Goal: Check status: Check status

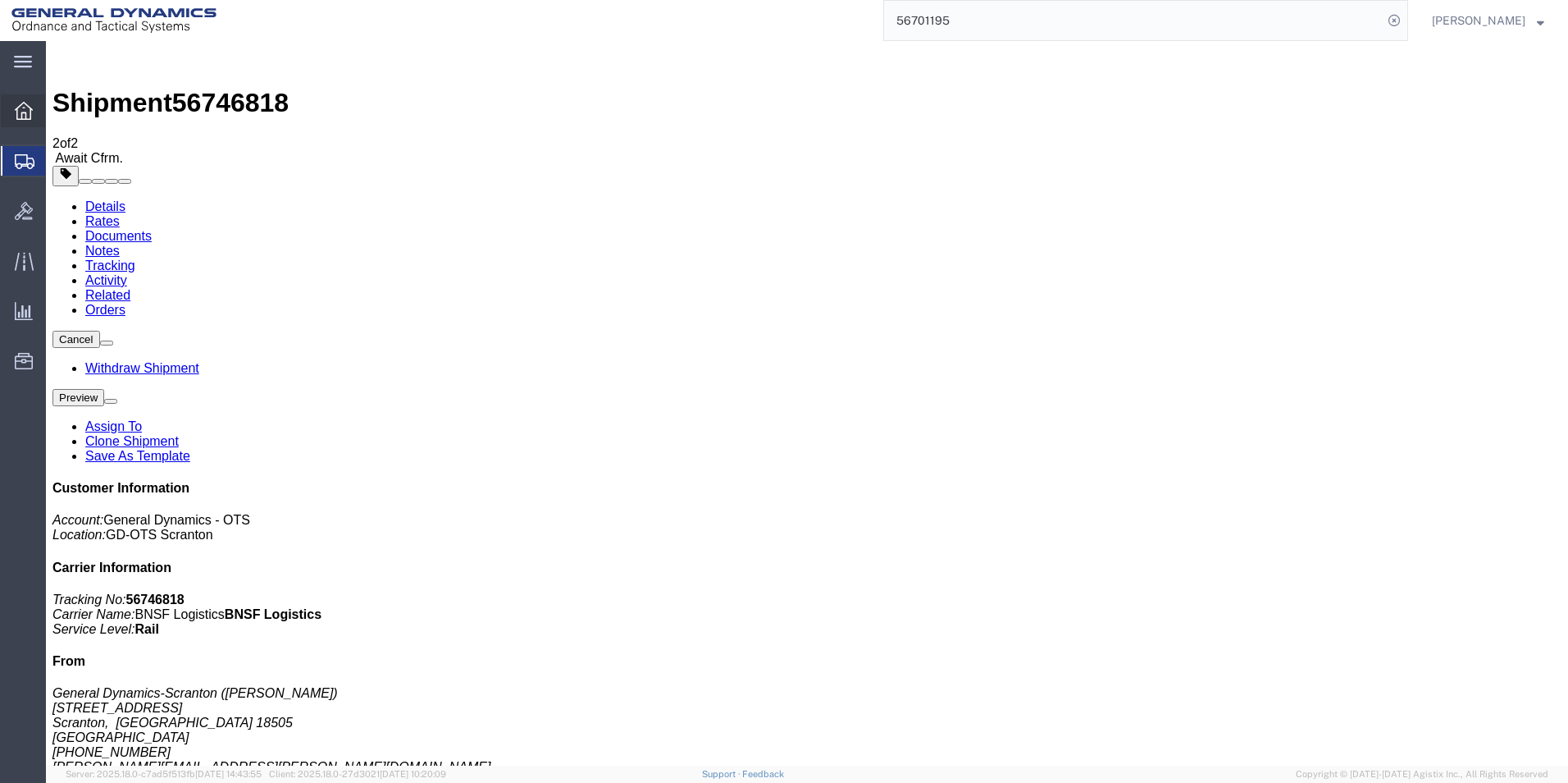
click at [24, 110] on icon at bounding box center [23, 110] width 18 height 18
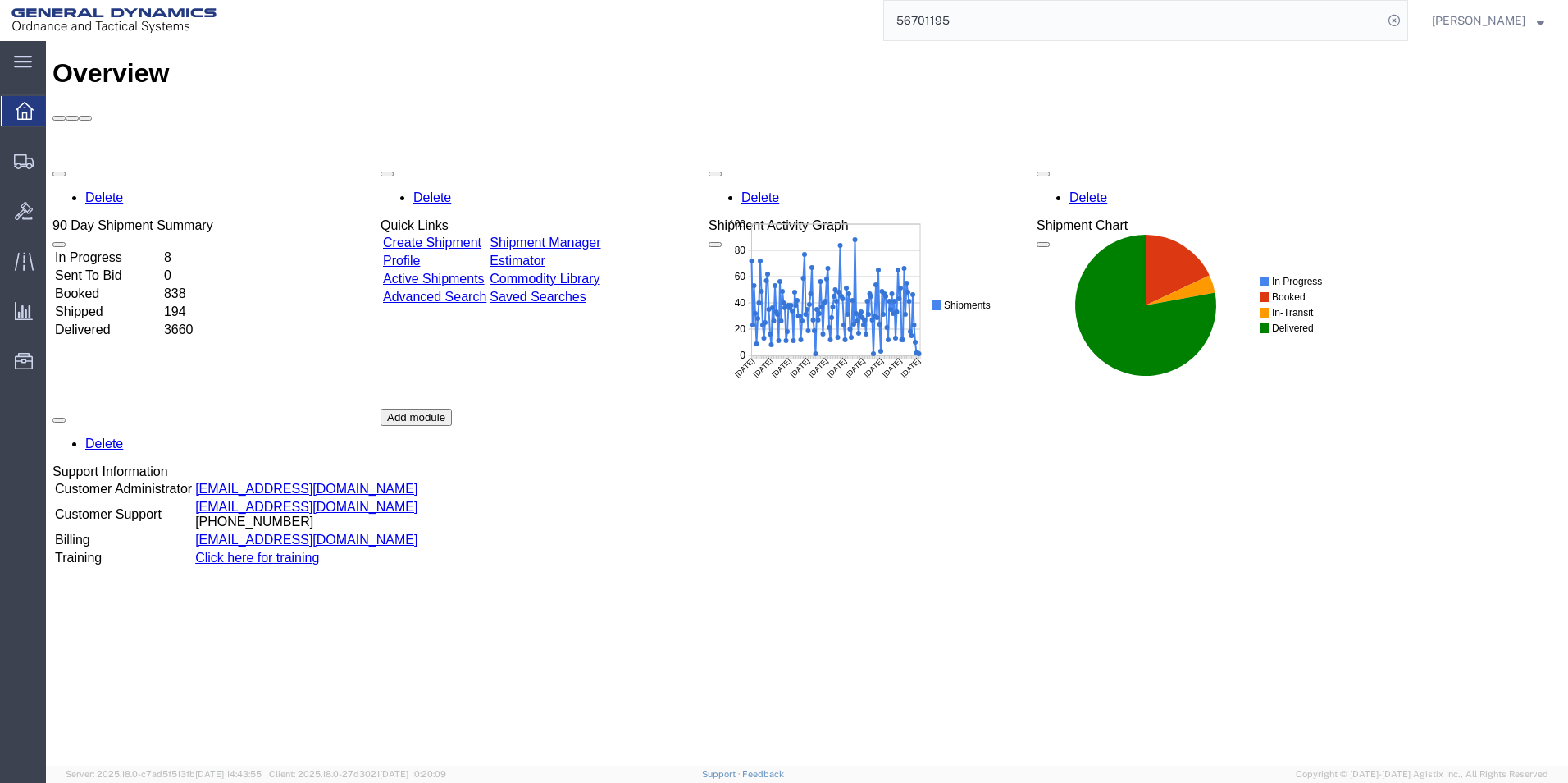
click at [582, 236] on link "Shipment Manager" at bounding box center [544, 242] width 110 height 14
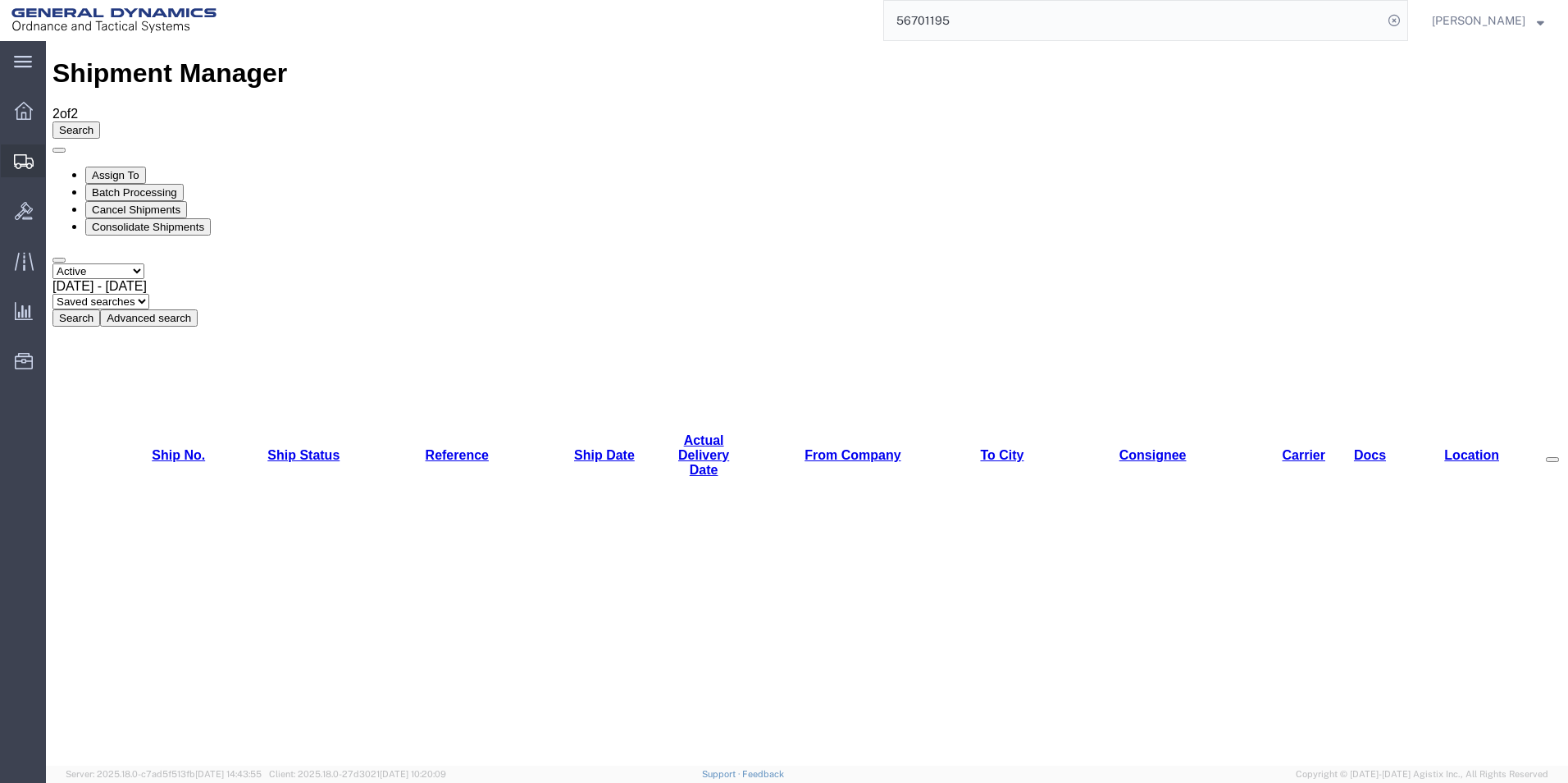
click at [57, 160] on span "Shipments" at bounding box center [51, 161] width 12 height 33
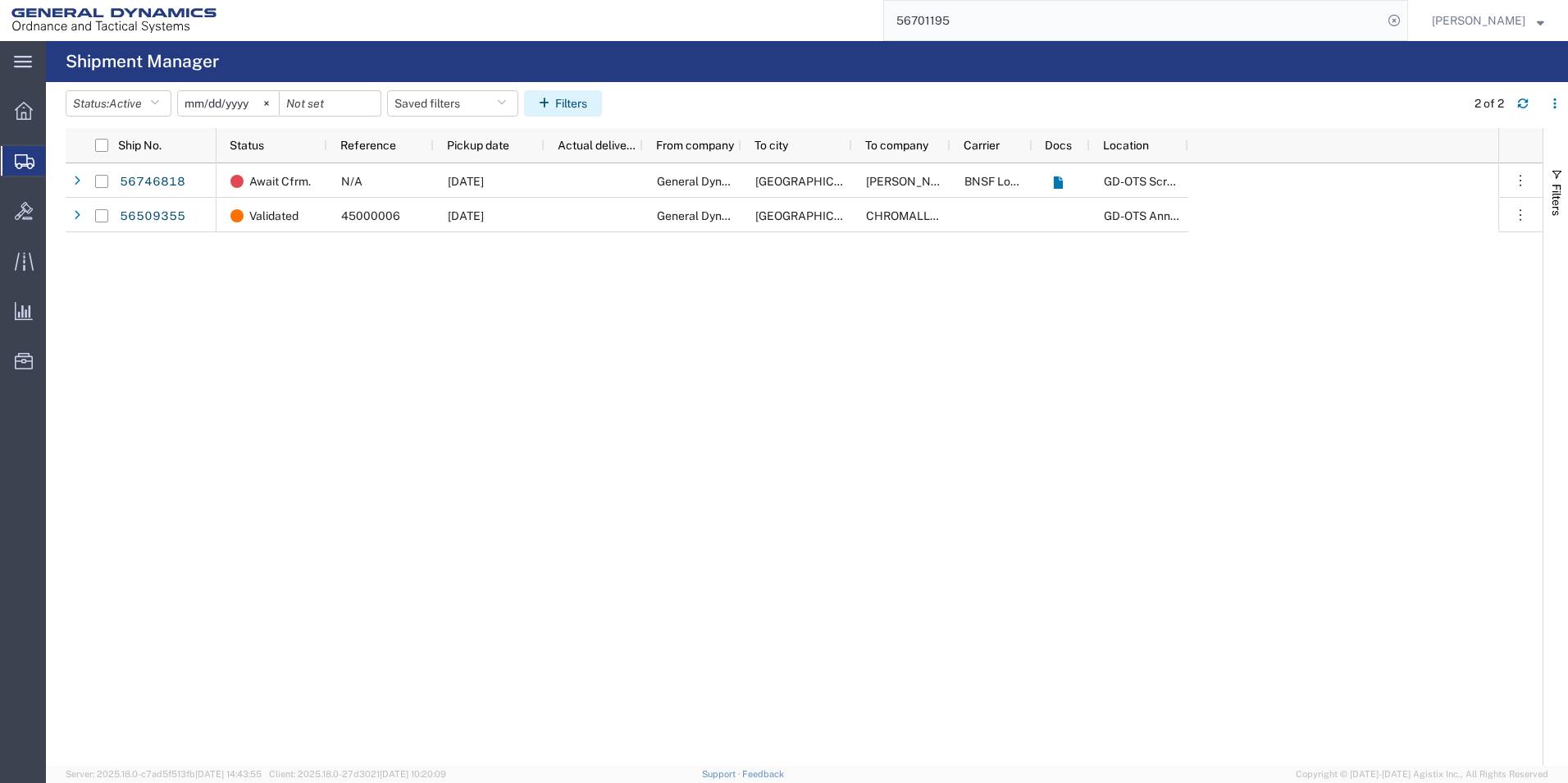
click at [571, 107] on button "Filters" at bounding box center [564, 103] width 78 height 26
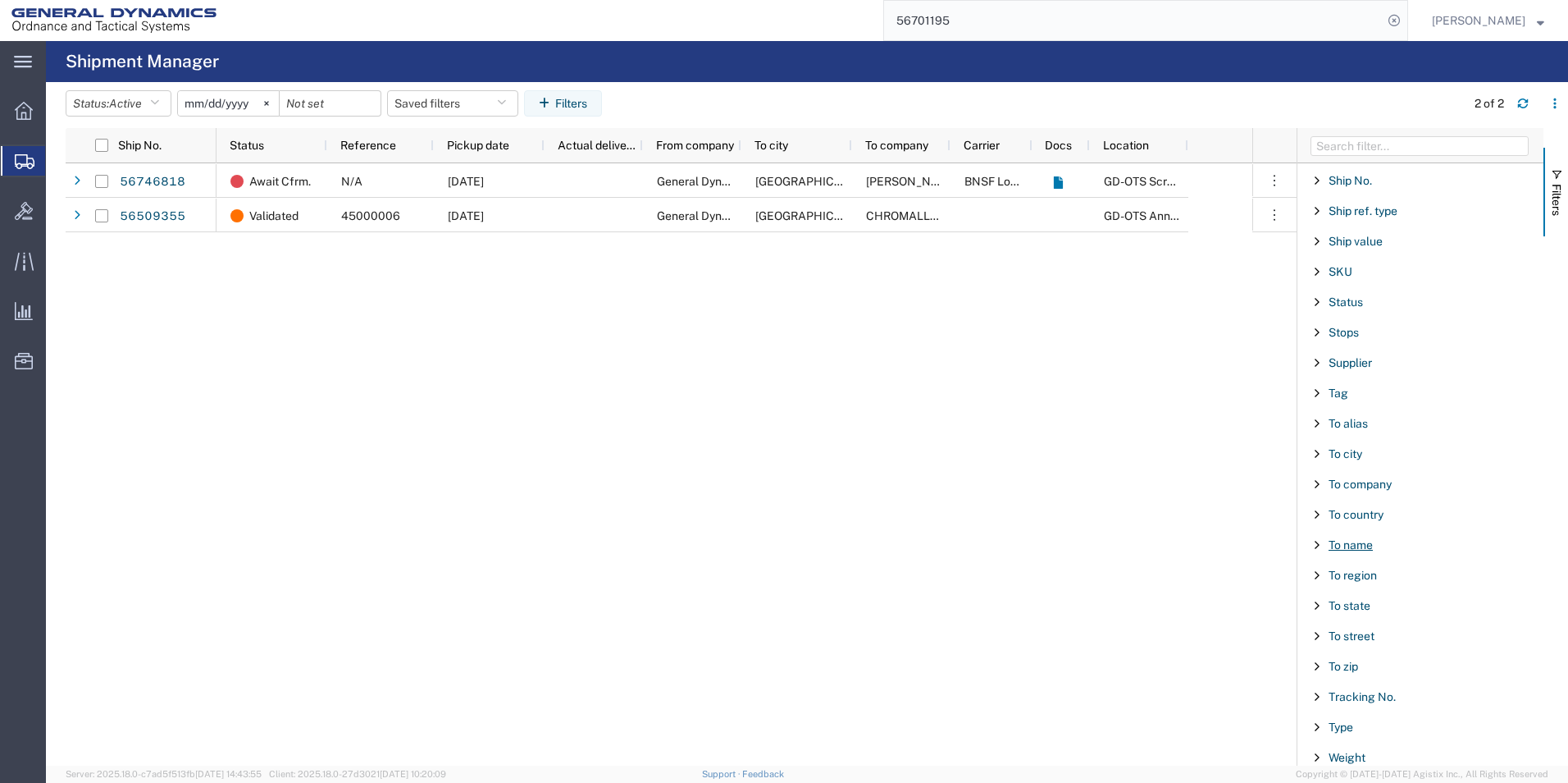
scroll to position [1402, 0]
click at [1349, 479] on span "To company" at bounding box center [1360, 477] width 64 height 13
click at [1379, 553] on input "Filter Value" at bounding box center [1426, 546] width 215 height 20
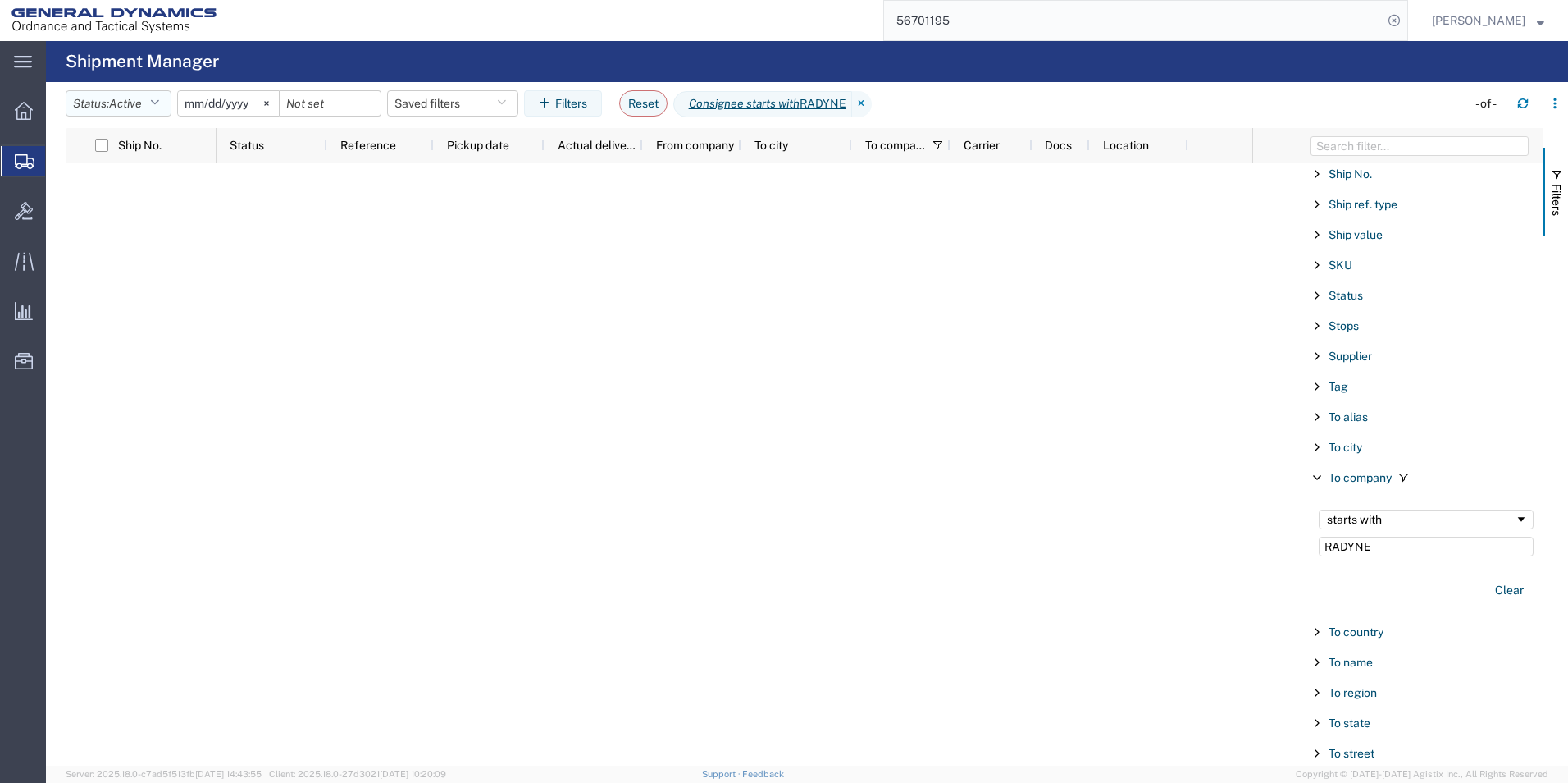
type input "RADYNE"
click at [156, 105] on icon "button" at bounding box center [154, 104] width 9 height 12
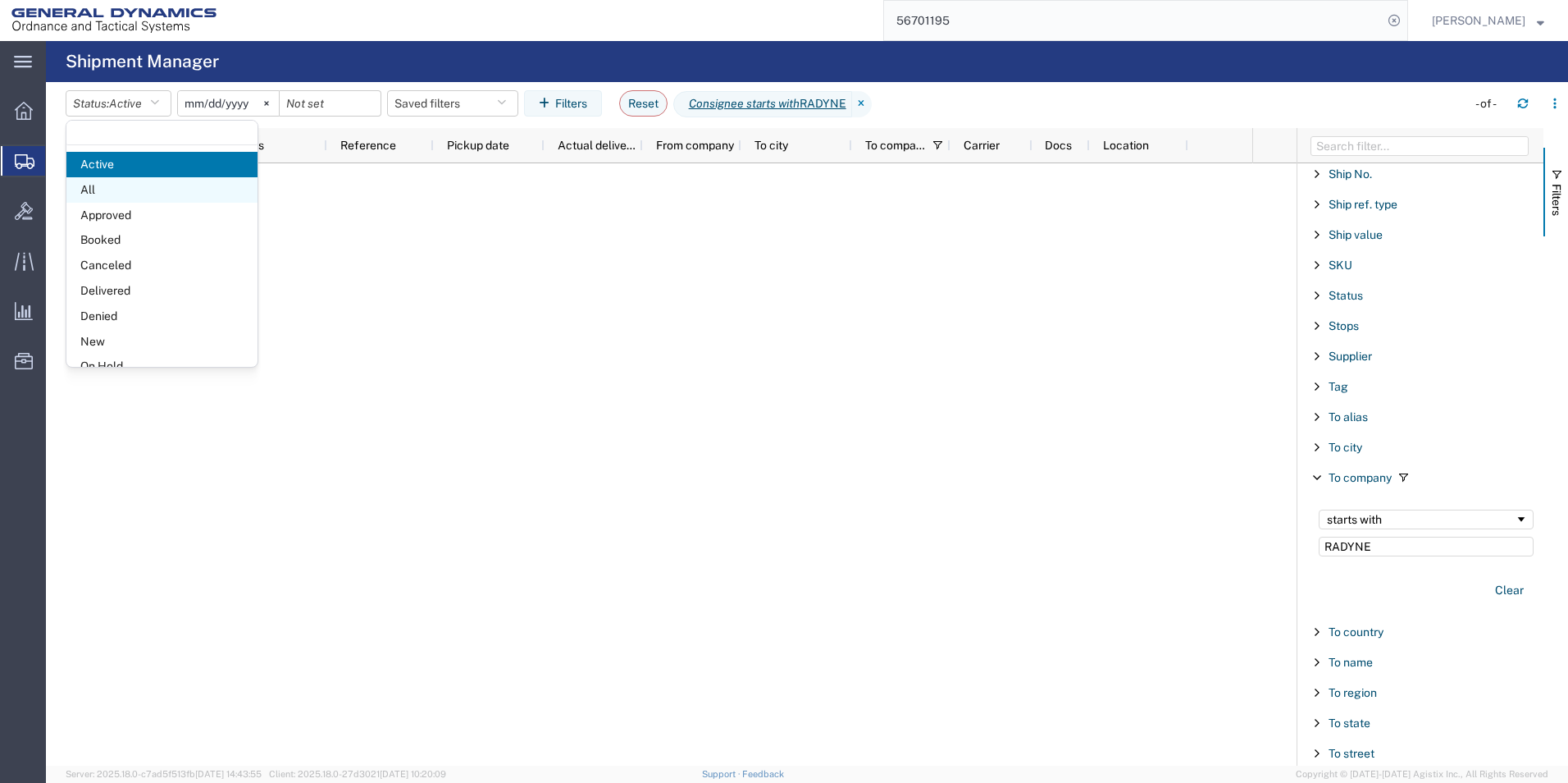
click at [103, 182] on span "All" at bounding box center [162, 190] width 191 height 25
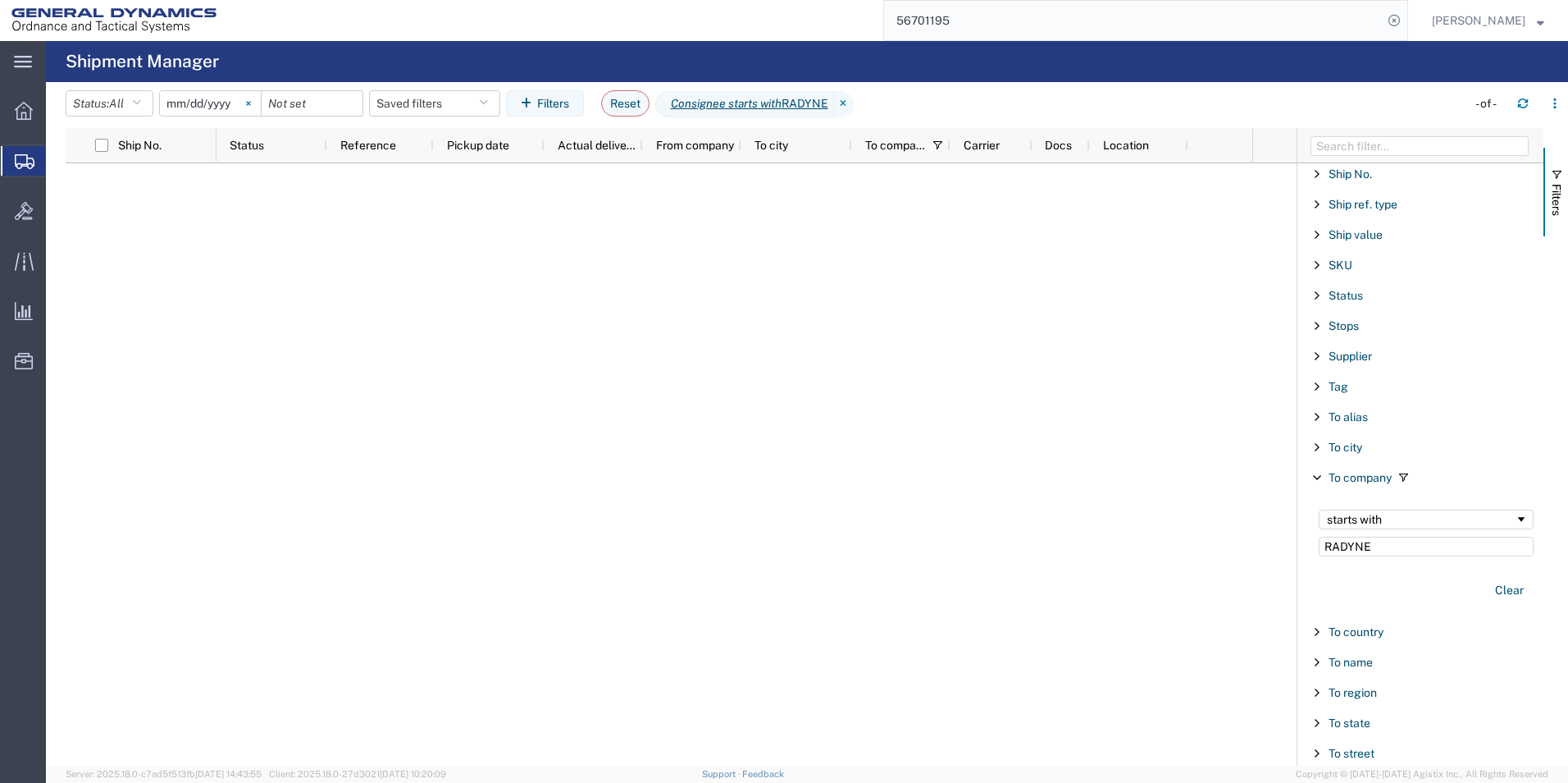
click at [251, 105] on icon at bounding box center [248, 103] width 5 height 5
click at [221, 102] on input "date" at bounding box center [210, 103] width 101 height 24
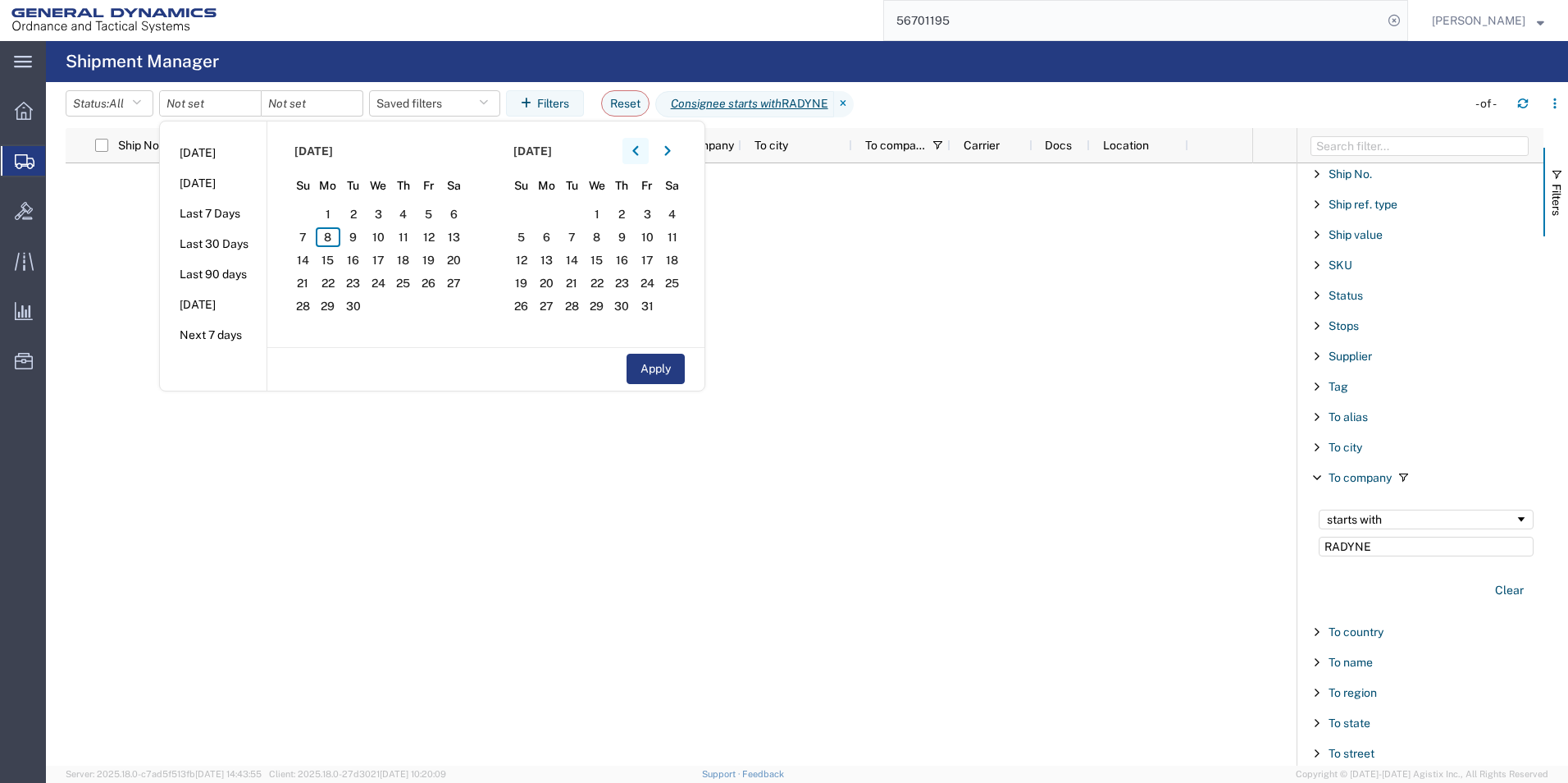
click at [642, 157] on button "button" at bounding box center [635, 151] width 26 height 26
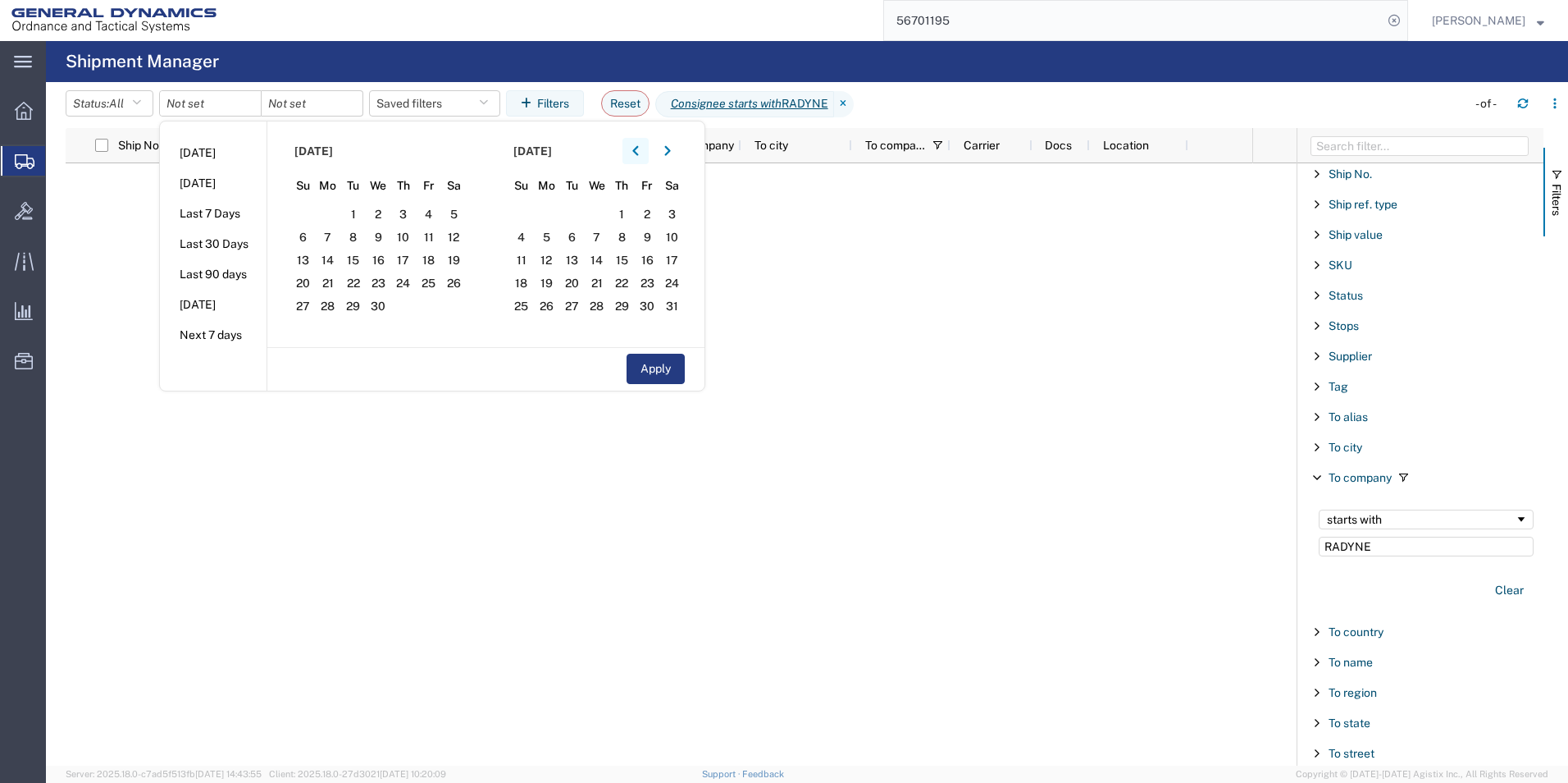
click at [642, 157] on button "button" at bounding box center [635, 151] width 26 height 26
click at [457, 219] on span "1" at bounding box center [454, 214] width 25 height 20
click at [673, 157] on button "button" at bounding box center [667, 151] width 26 height 26
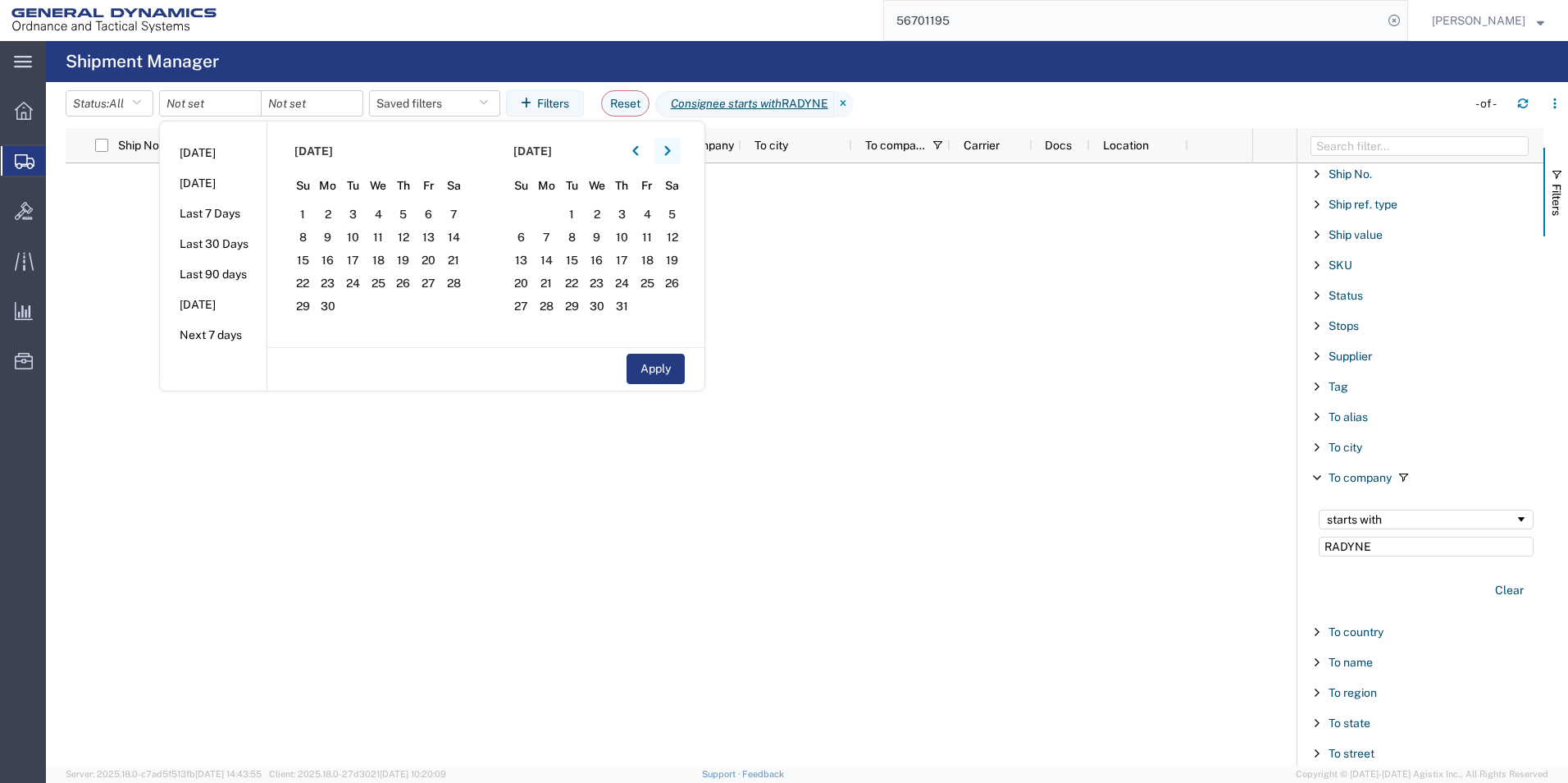
click at [673, 157] on button "button" at bounding box center [667, 151] width 26 height 26
click at [671, 157] on button "button" at bounding box center [667, 151] width 26 height 26
click at [550, 240] on span "8" at bounding box center [547, 238] width 25 height 20
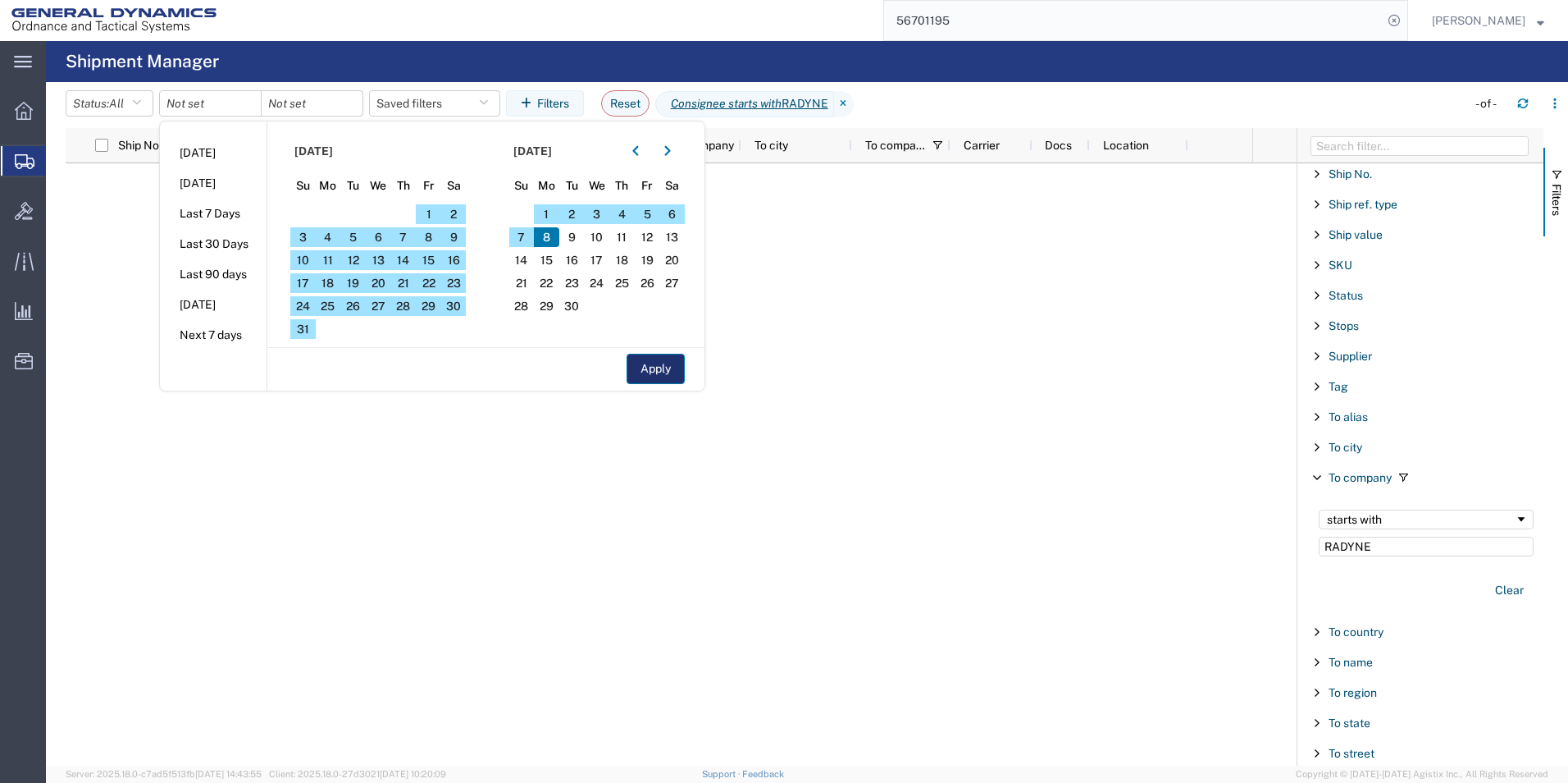
click at [653, 367] on button "Apply" at bounding box center [657, 369] width 59 height 30
type input "[DATE]"
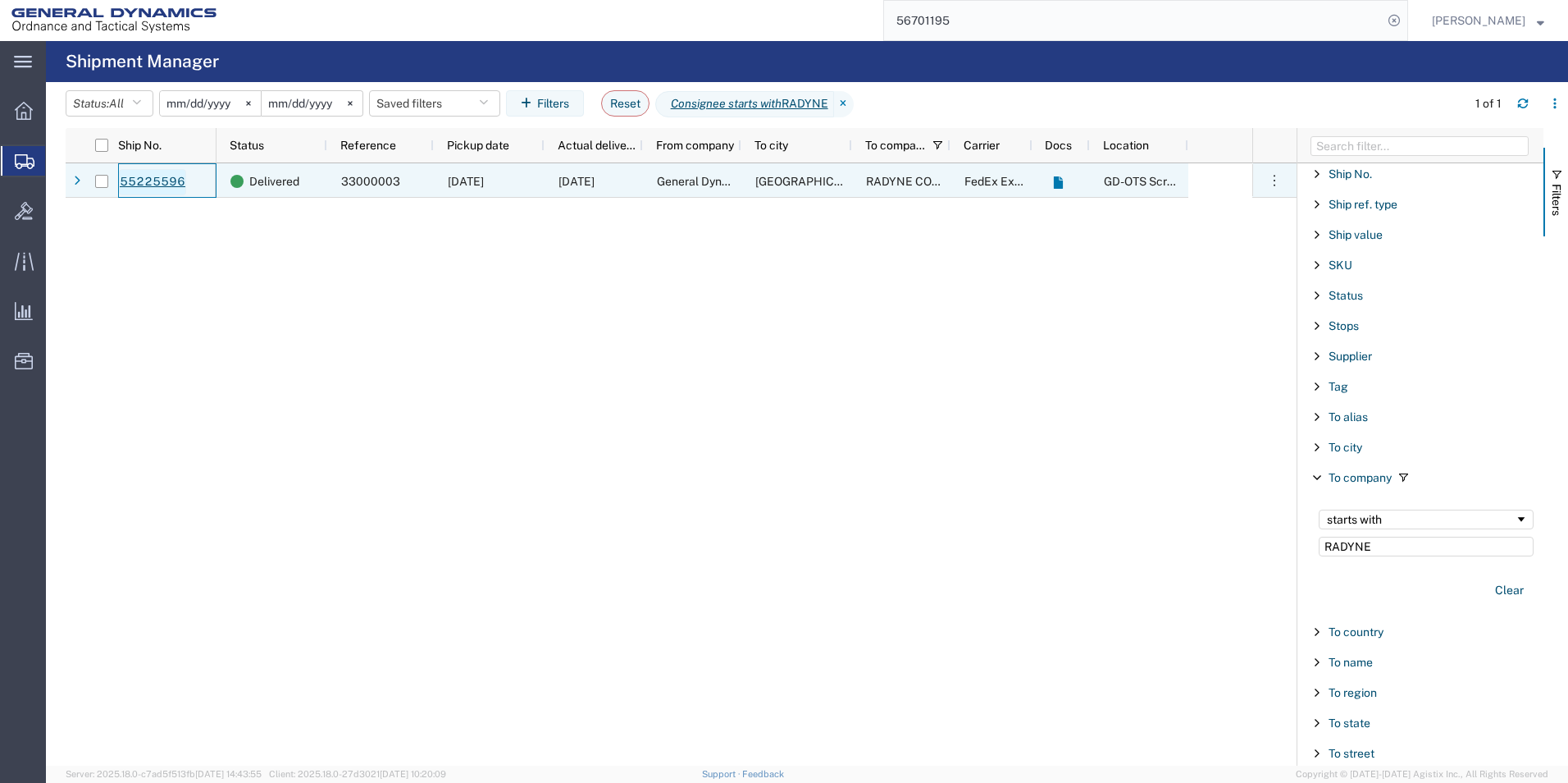
click at [161, 177] on link "55225596" at bounding box center [152, 182] width 67 height 26
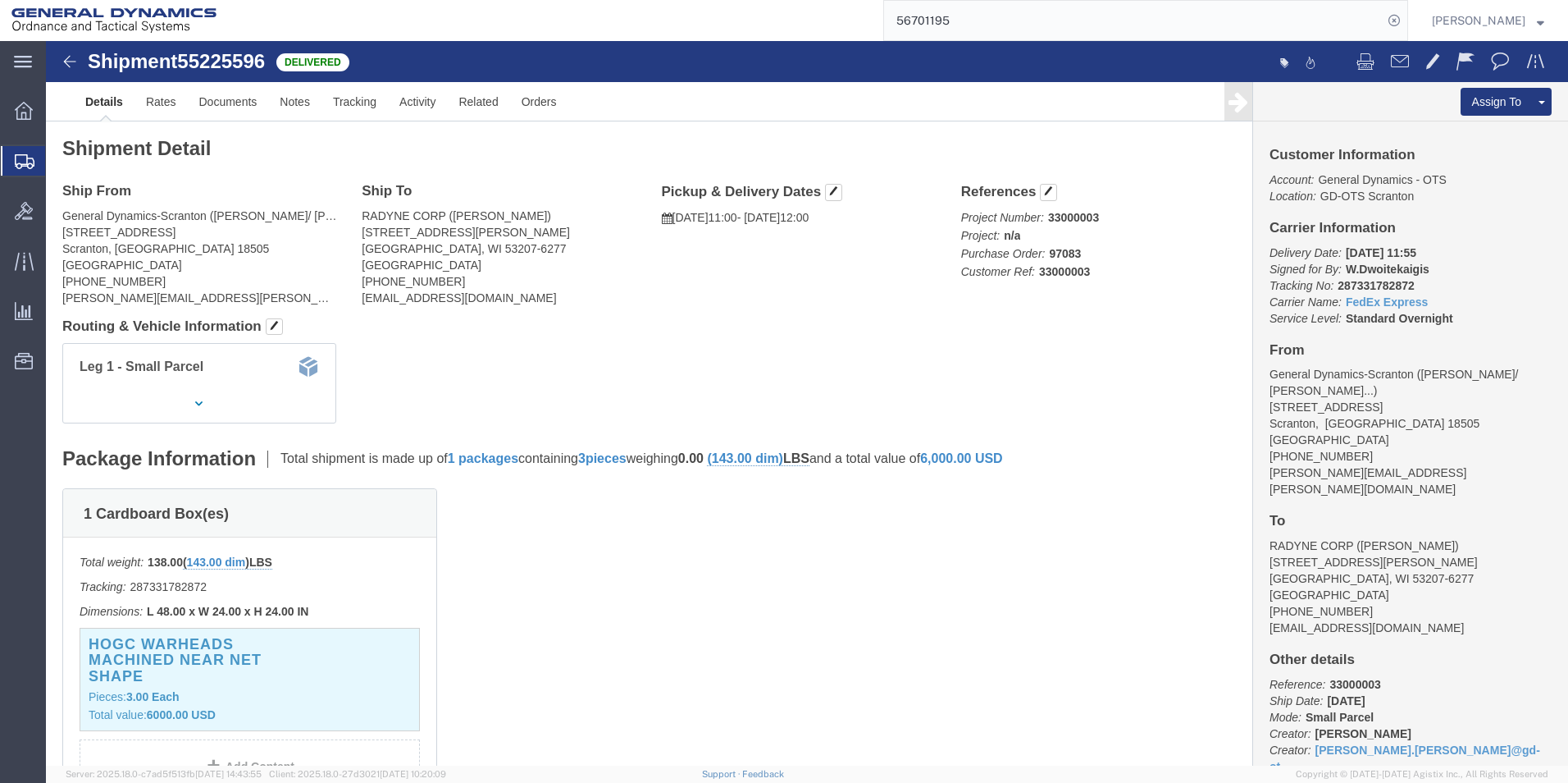
click img
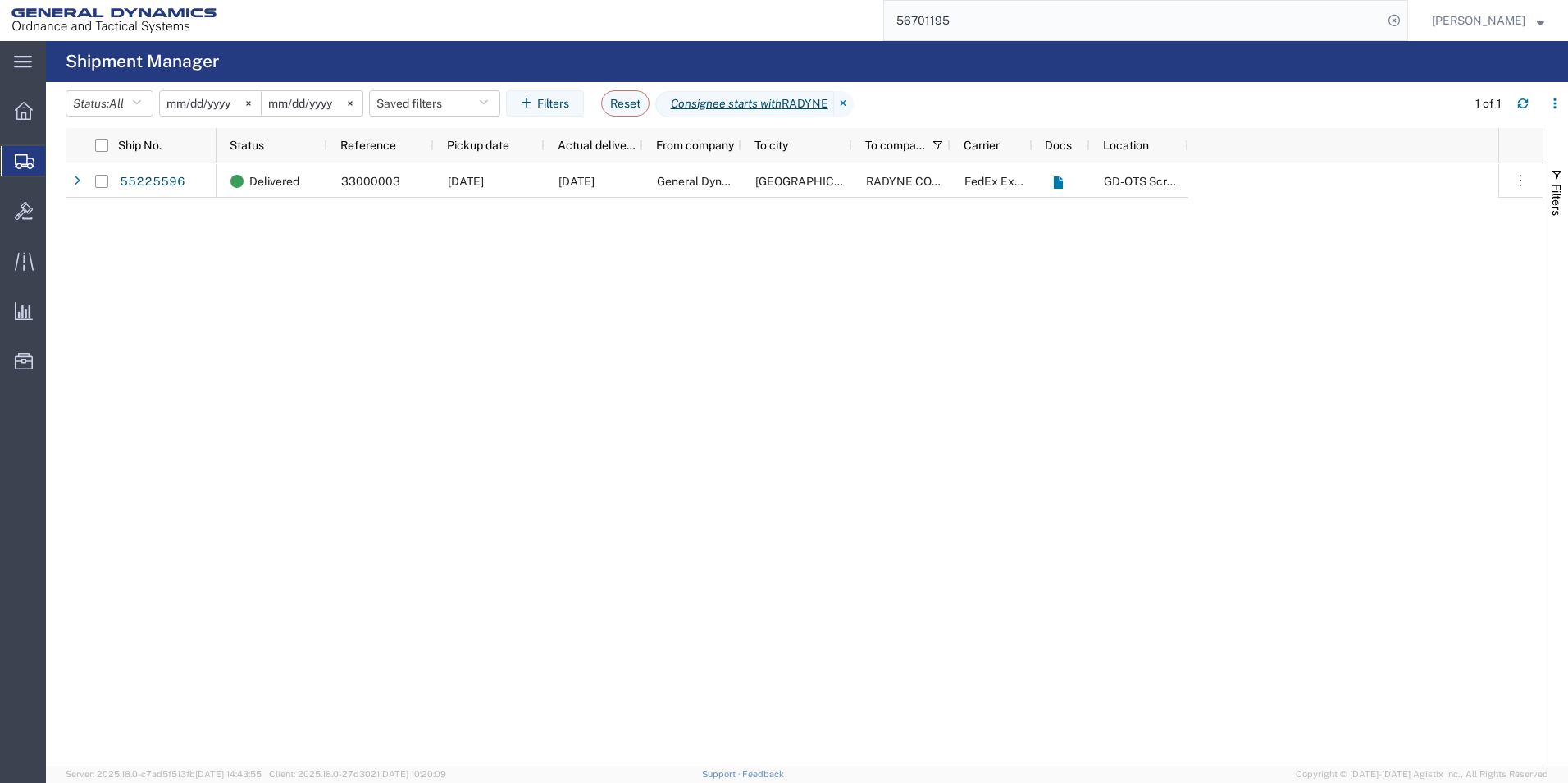
click at [222, 103] on input "[DATE]" at bounding box center [210, 103] width 101 height 24
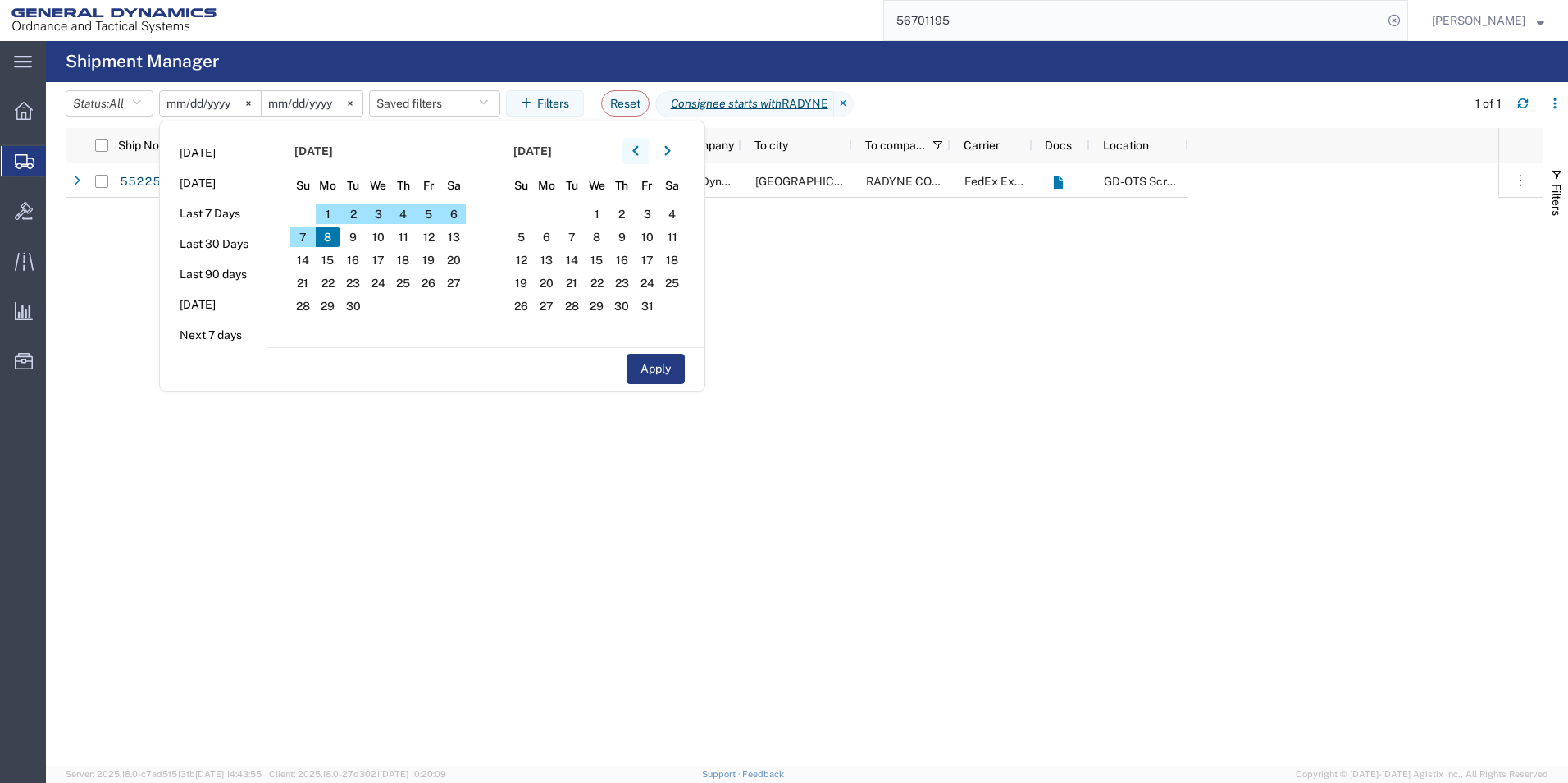
click at [638, 152] on icon "button" at bounding box center [635, 151] width 6 height 10
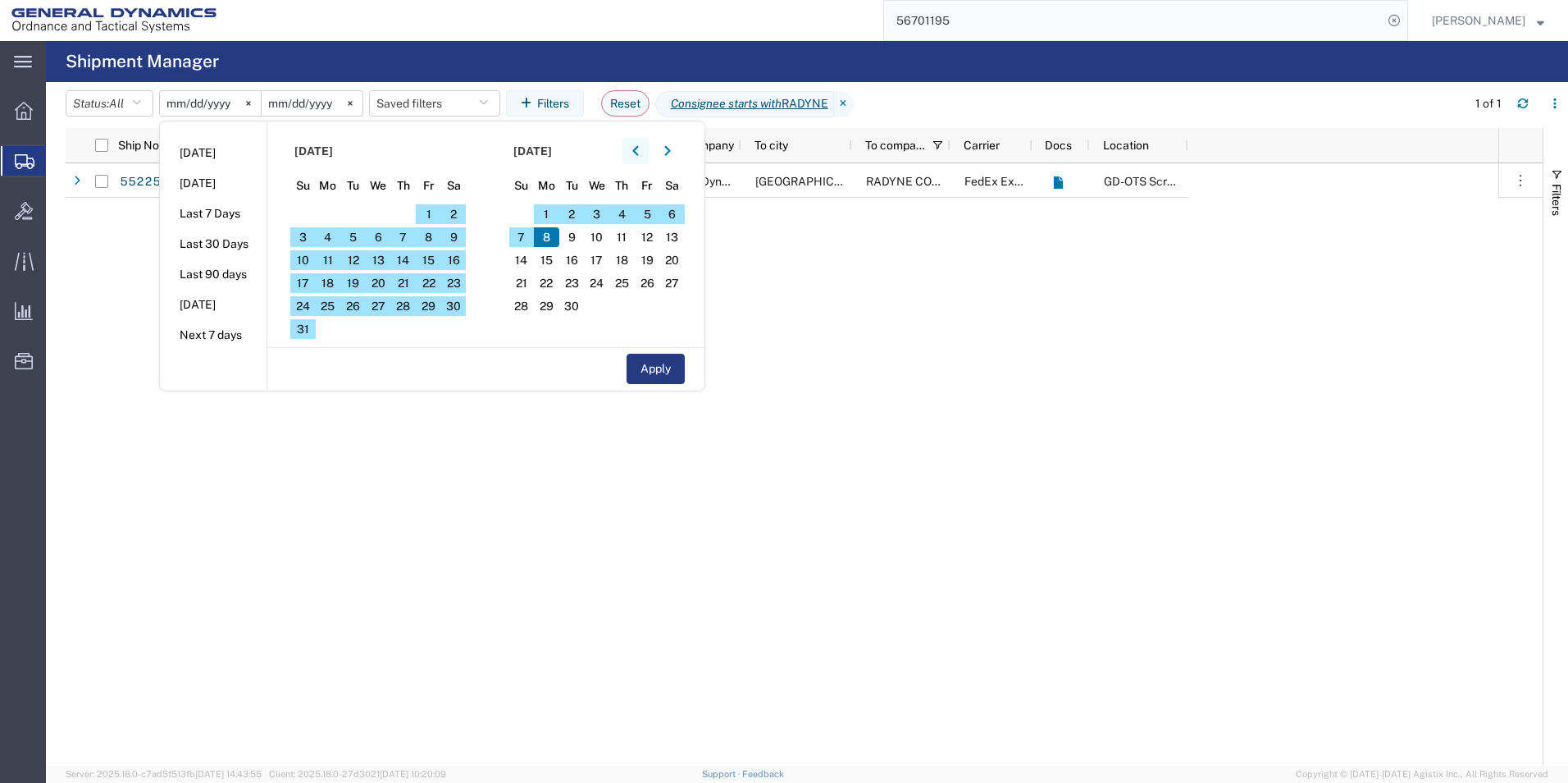
click at [638, 152] on icon "button" at bounding box center [635, 151] width 6 height 10
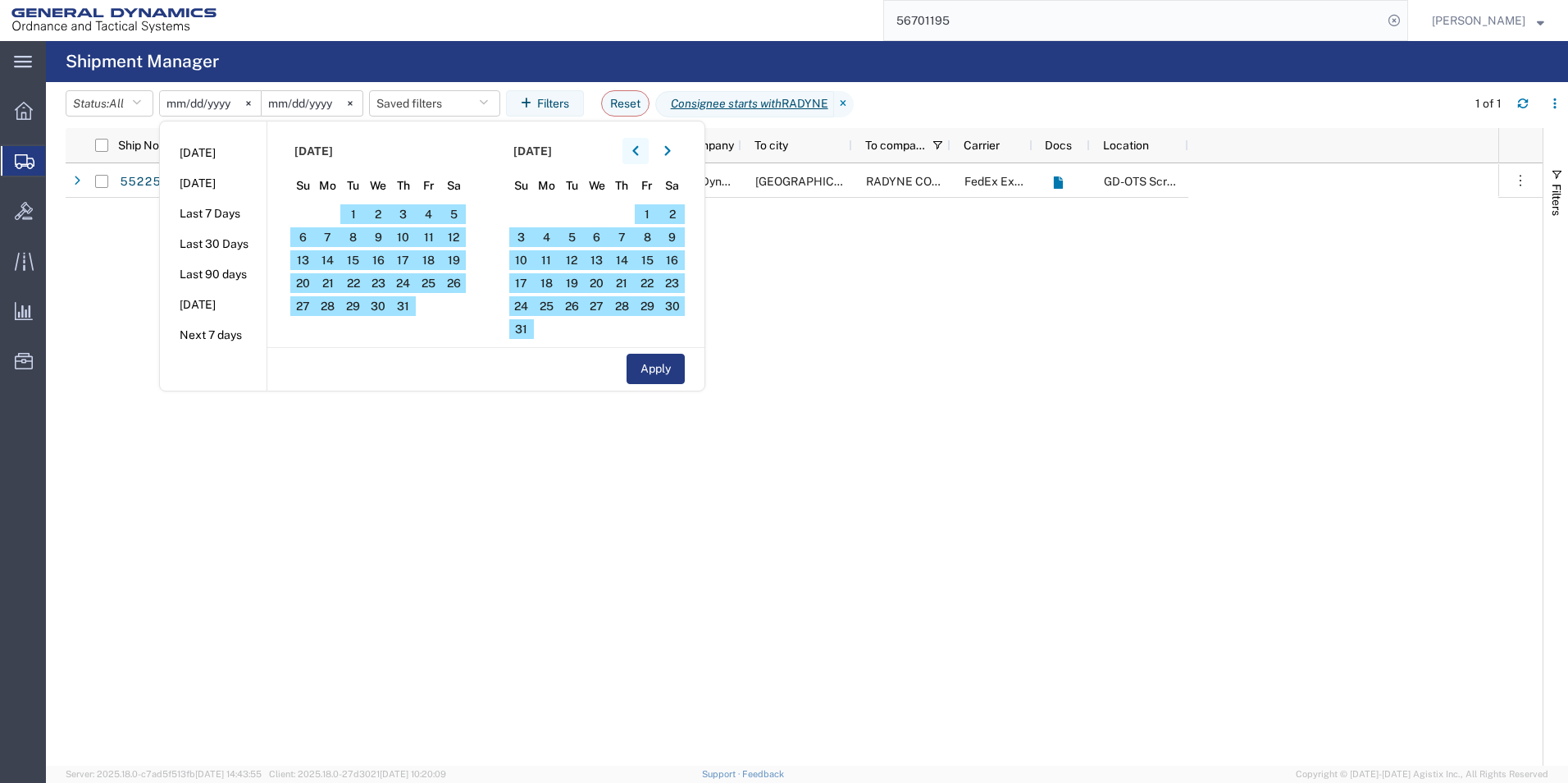
click at [638, 152] on icon "button" at bounding box center [635, 151] width 6 height 10
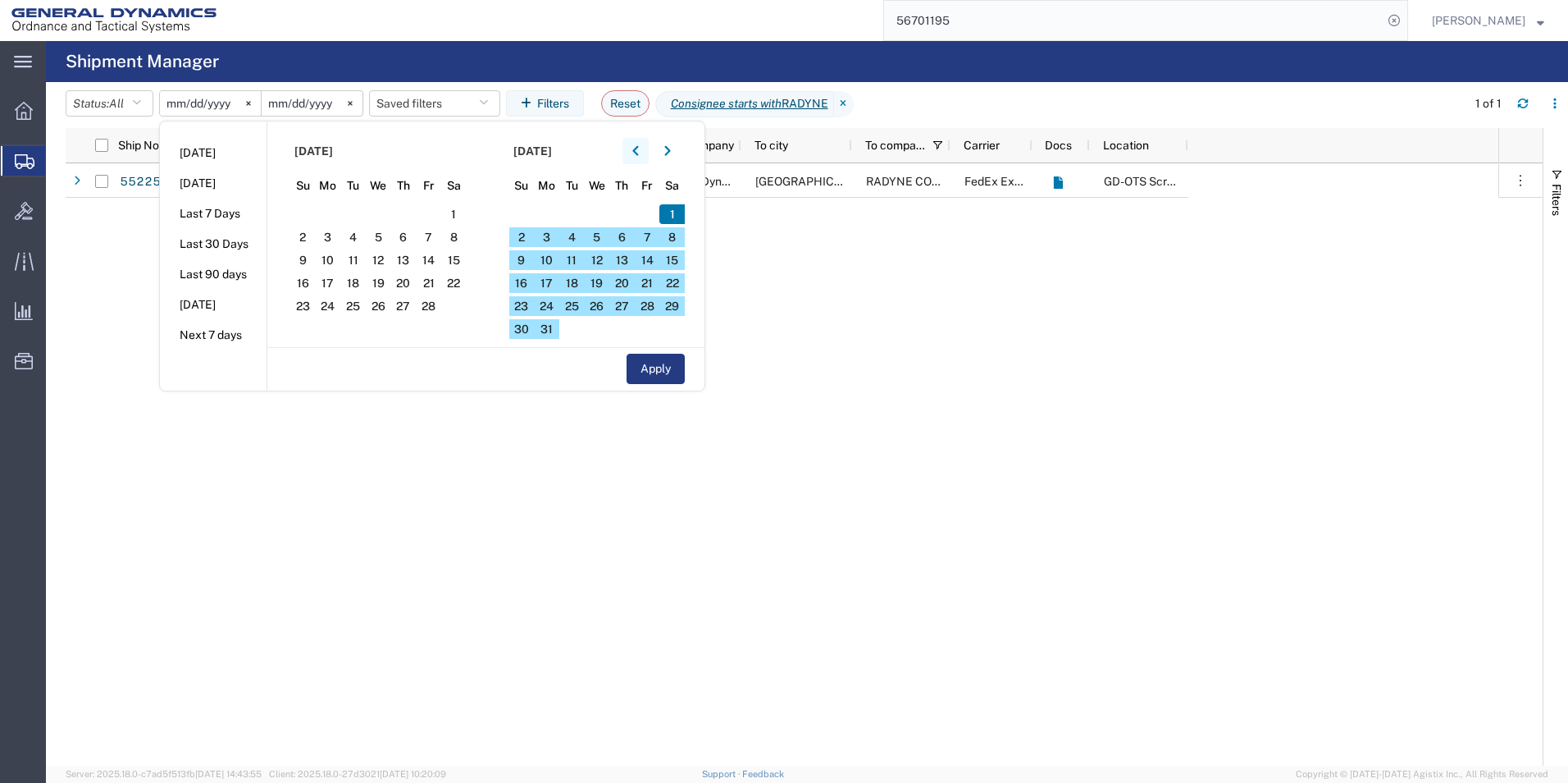
click at [638, 152] on icon "button" at bounding box center [635, 151] width 6 height 10
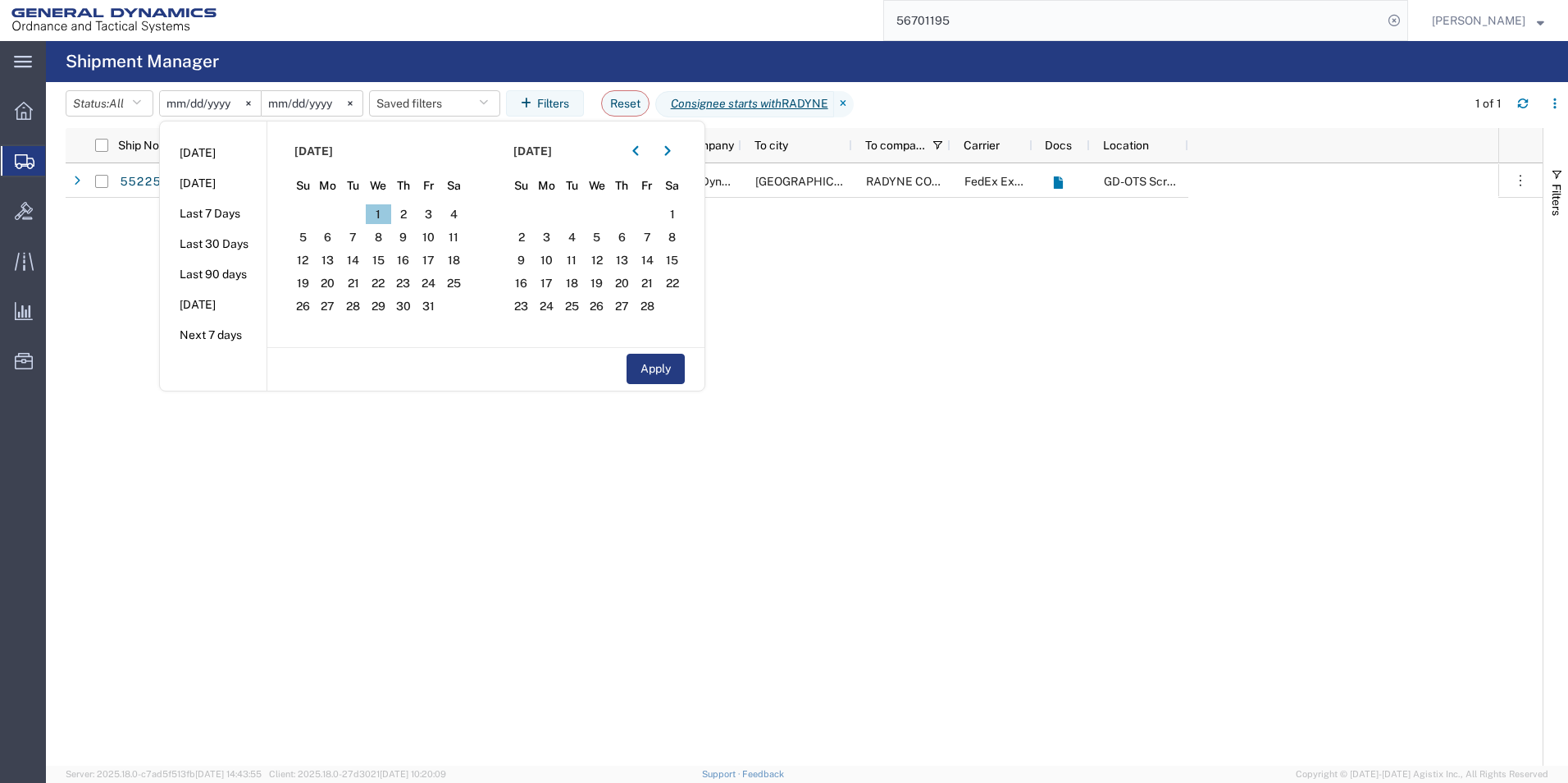
click at [381, 211] on span "1" at bounding box center [378, 214] width 25 height 20
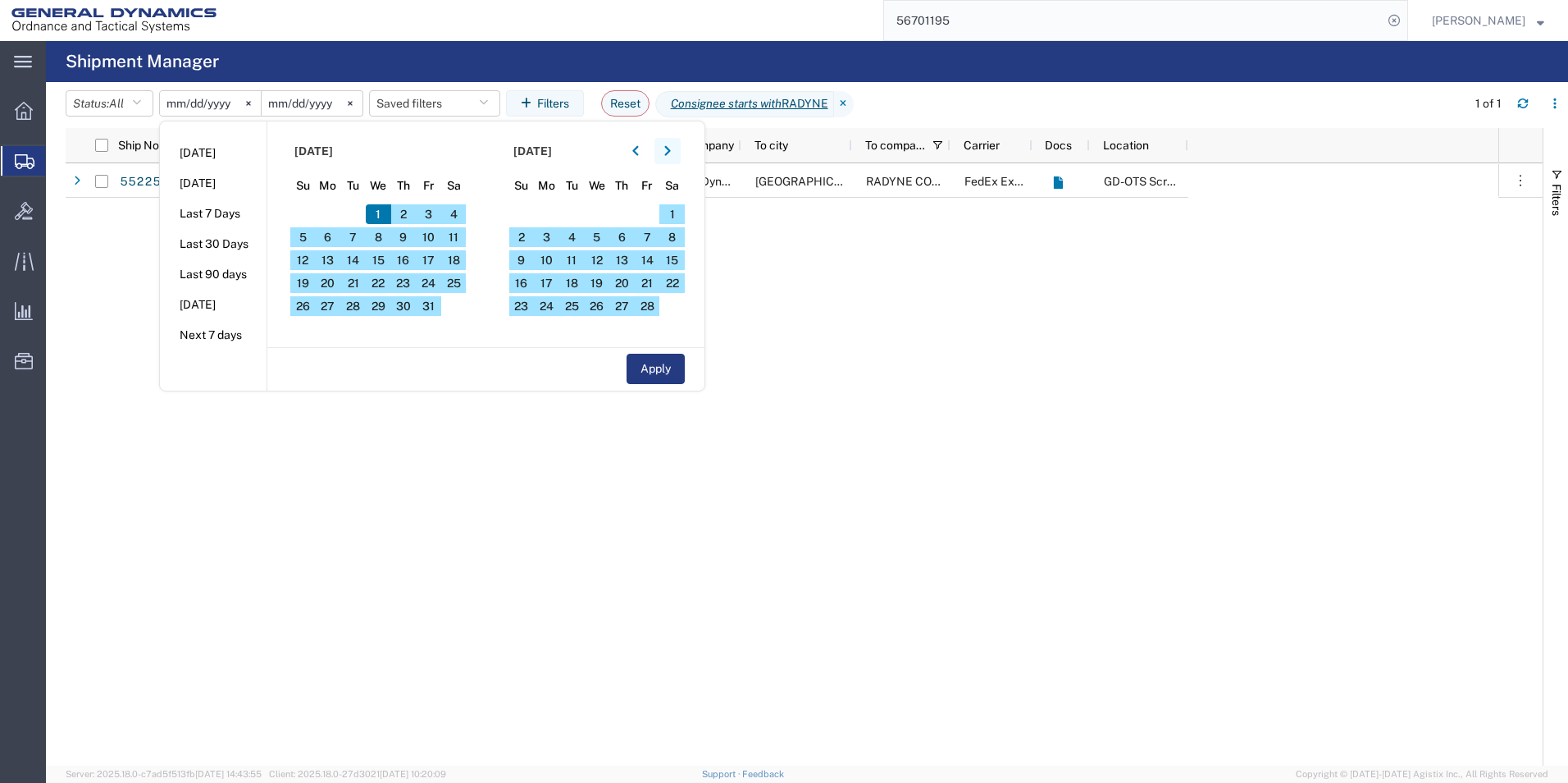
click at [670, 152] on icon "button" at bounding box center [667, 151] width 6 height 10
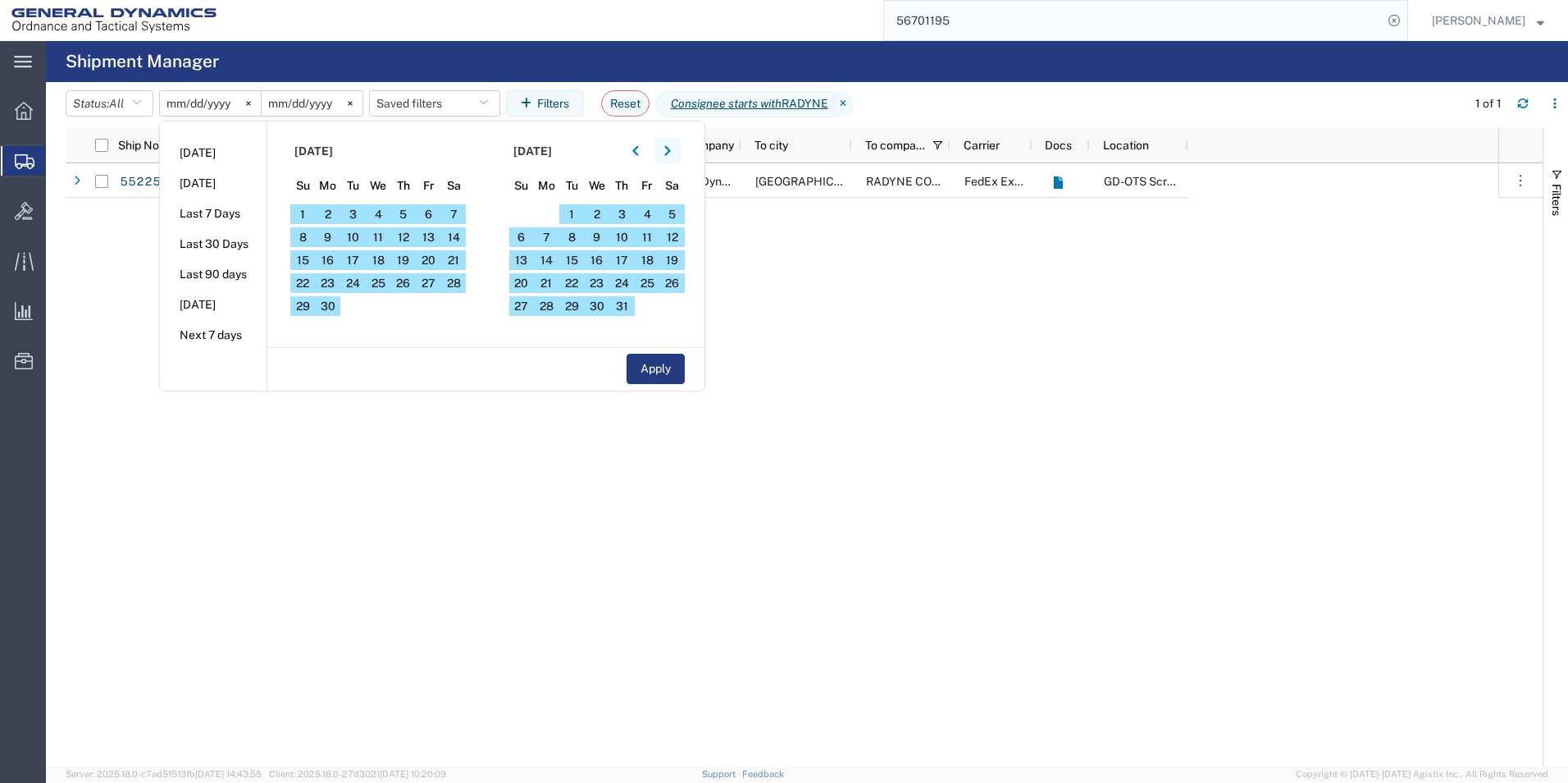
click at [670, 152] on icon "button" at bounding box center [667, 151] width 6 height 10
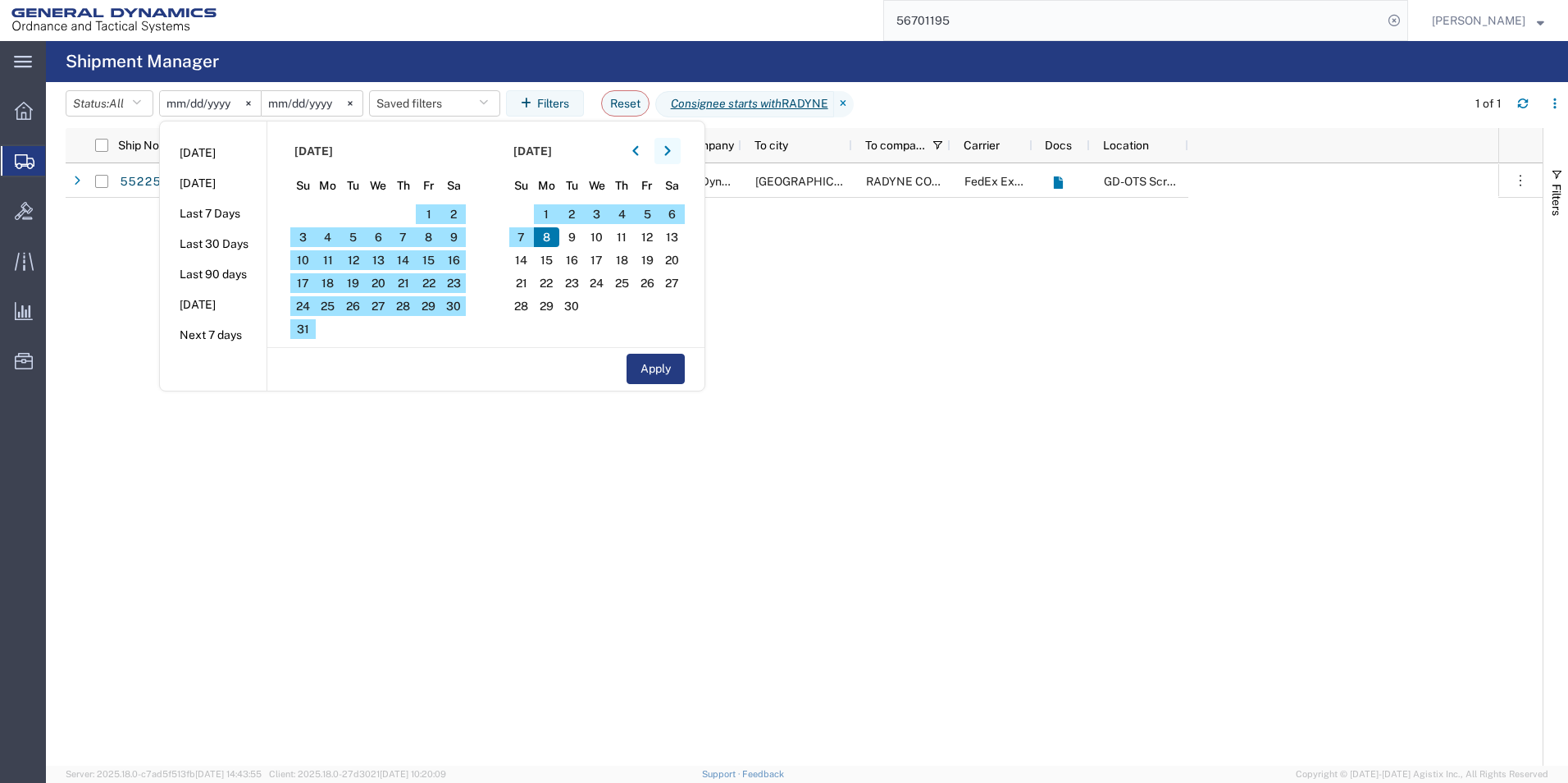
click at [670, 152] on icon "button" at bounding box center [667, 151] width 6 height 10
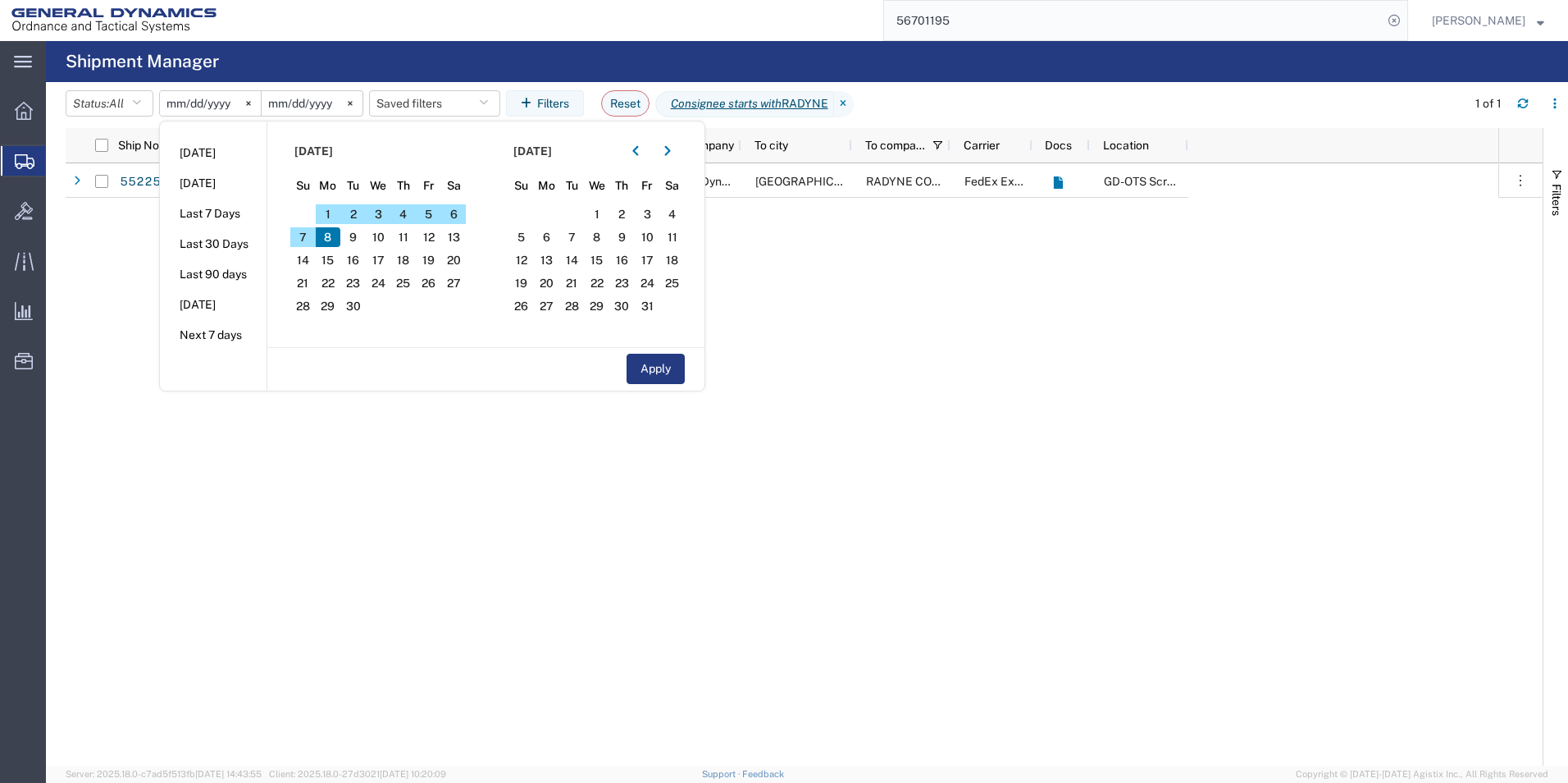
click at [334, 238] on span "8" at bounding box center [328, 238] width 25 height 20
click at [648, 373] on button "Apply" at bounding box center [657, 369] width 59 height 30
type input "[DATE]"
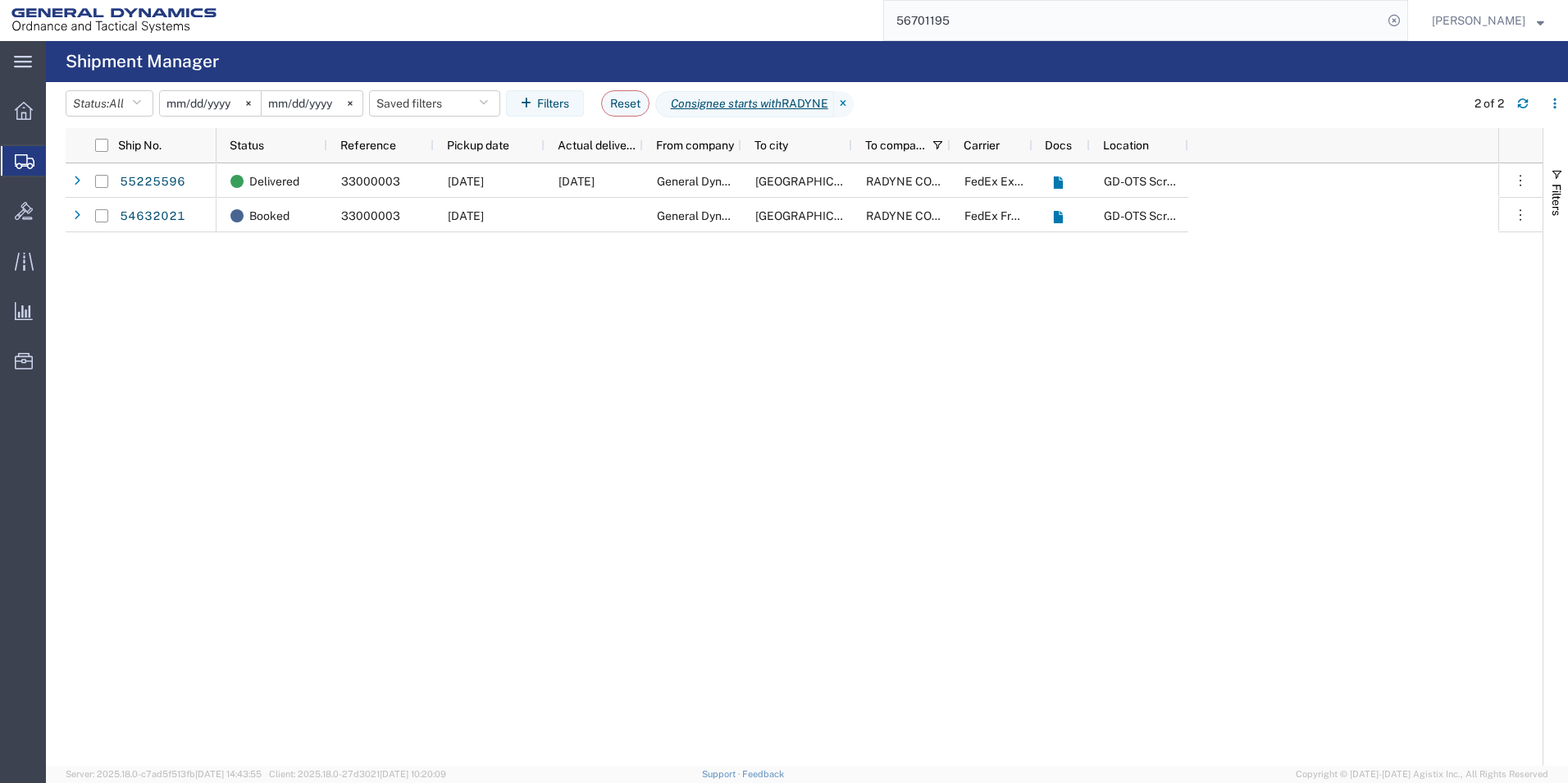
click at [547, 499] on div "Delivered 33000003 [DATE] [DATE] General Dynamics-Scranton MILWAUKEE RADYNE COR…" at bounding box center [858, 464] width 1282 height 602
